Goal: Information Seeking & Learning: Learn about a topic

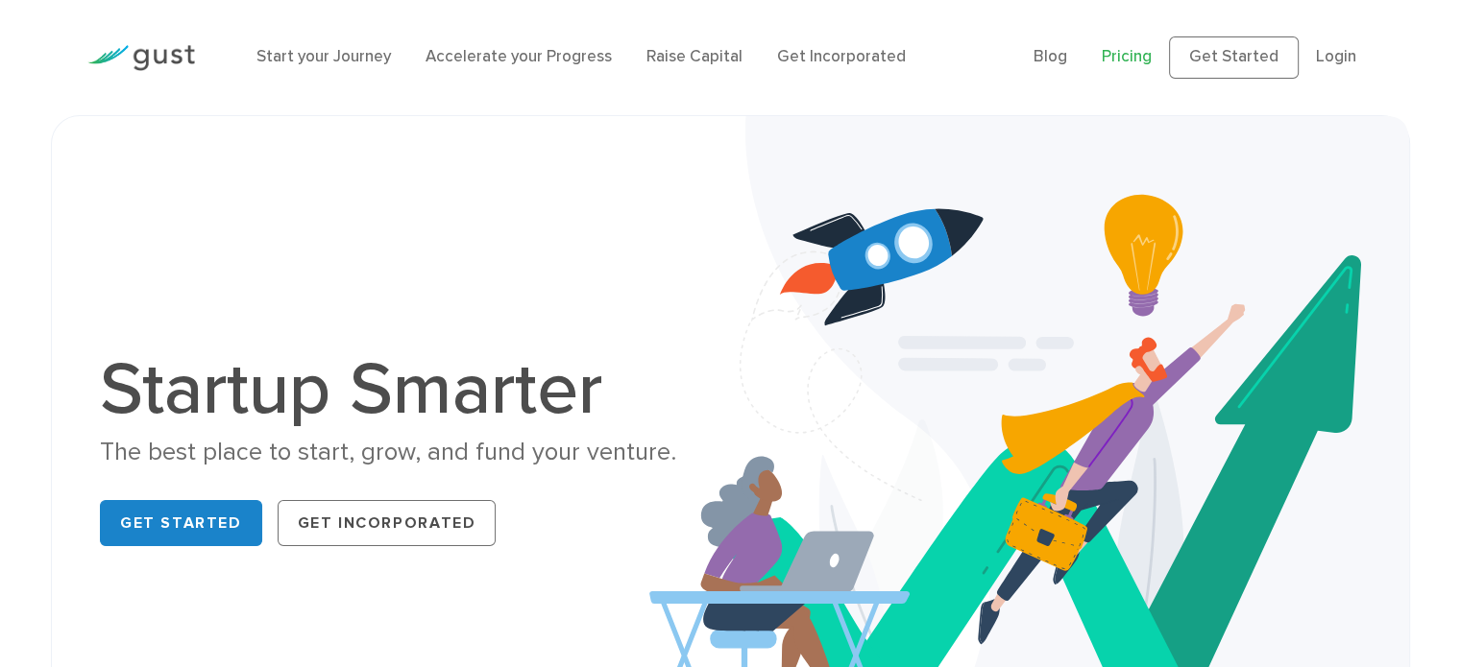
click at [1134, 61] on link "Pricing" at bounding box center [1127, 56] width 50 height 19
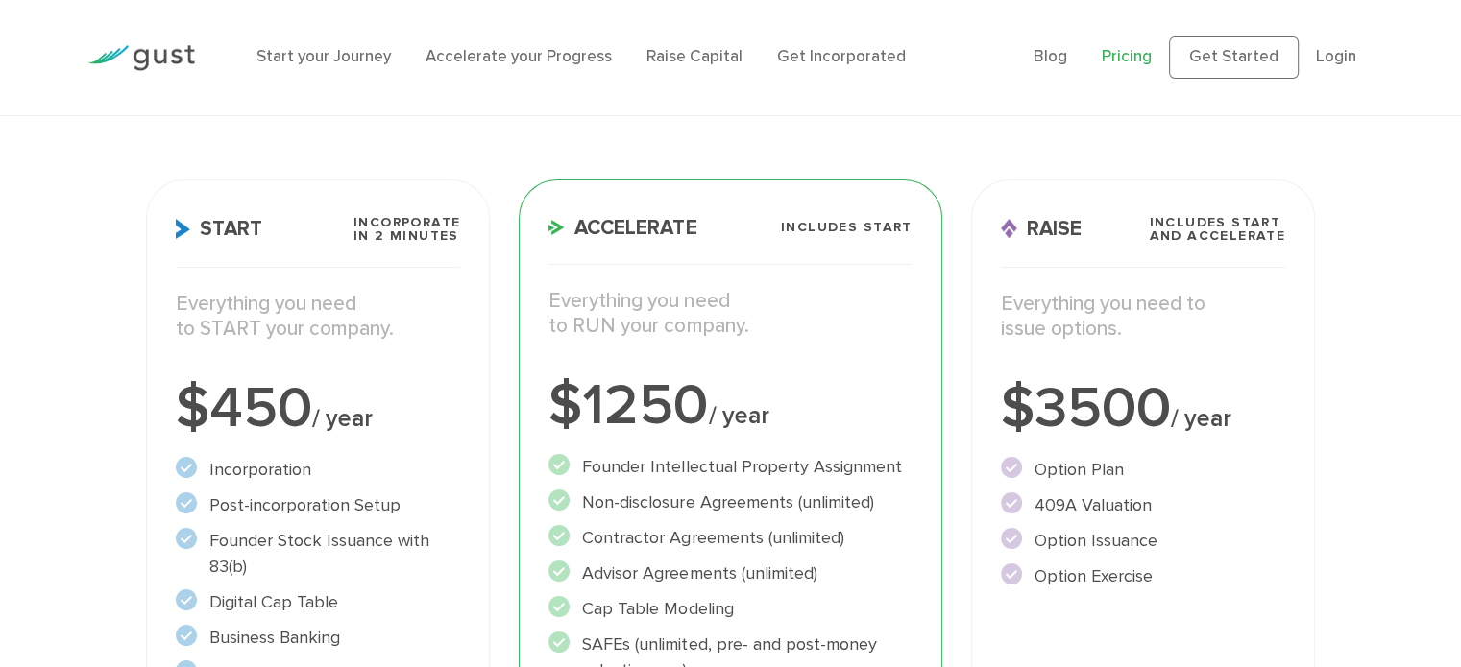
scroll to position [192, 0]
